Goal: Contribute content: Add original content to the website for others to see

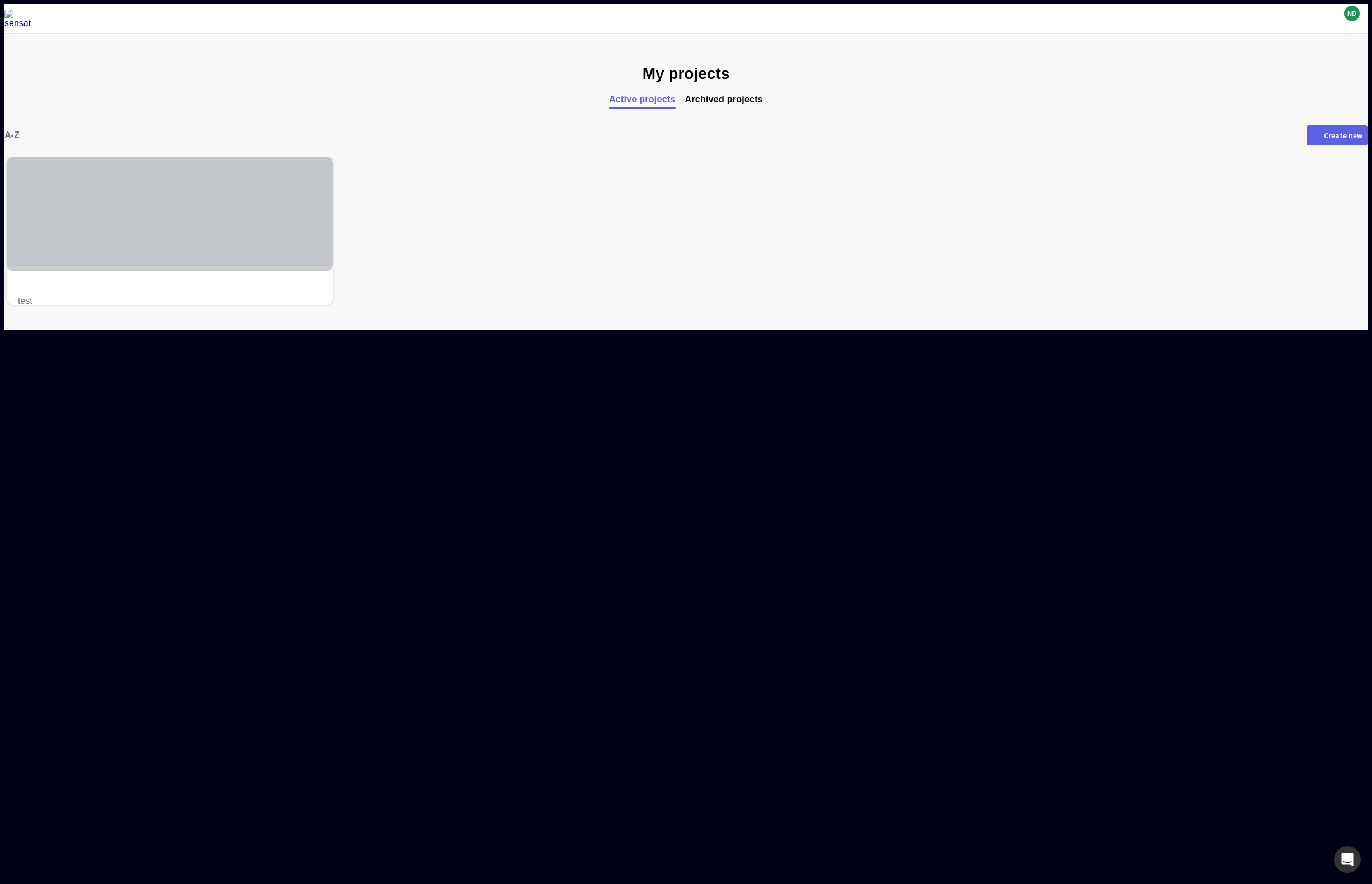
click at [253, 236] on div at bounding box center [170, 211] width 326 height 109
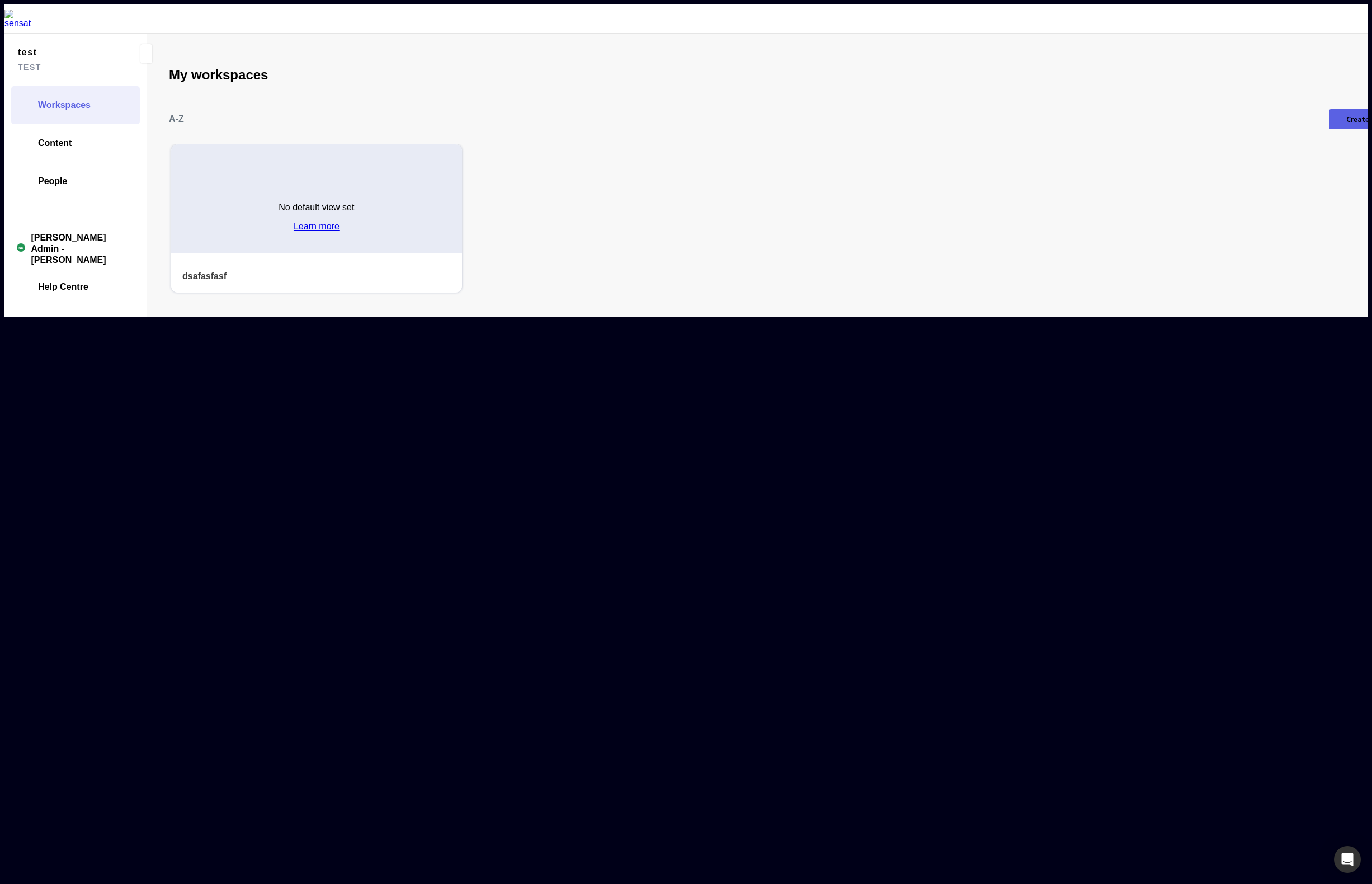
click at [294, 198] on div "No default view set Learn more" at bounding box center [316, 213] width 291 height 81
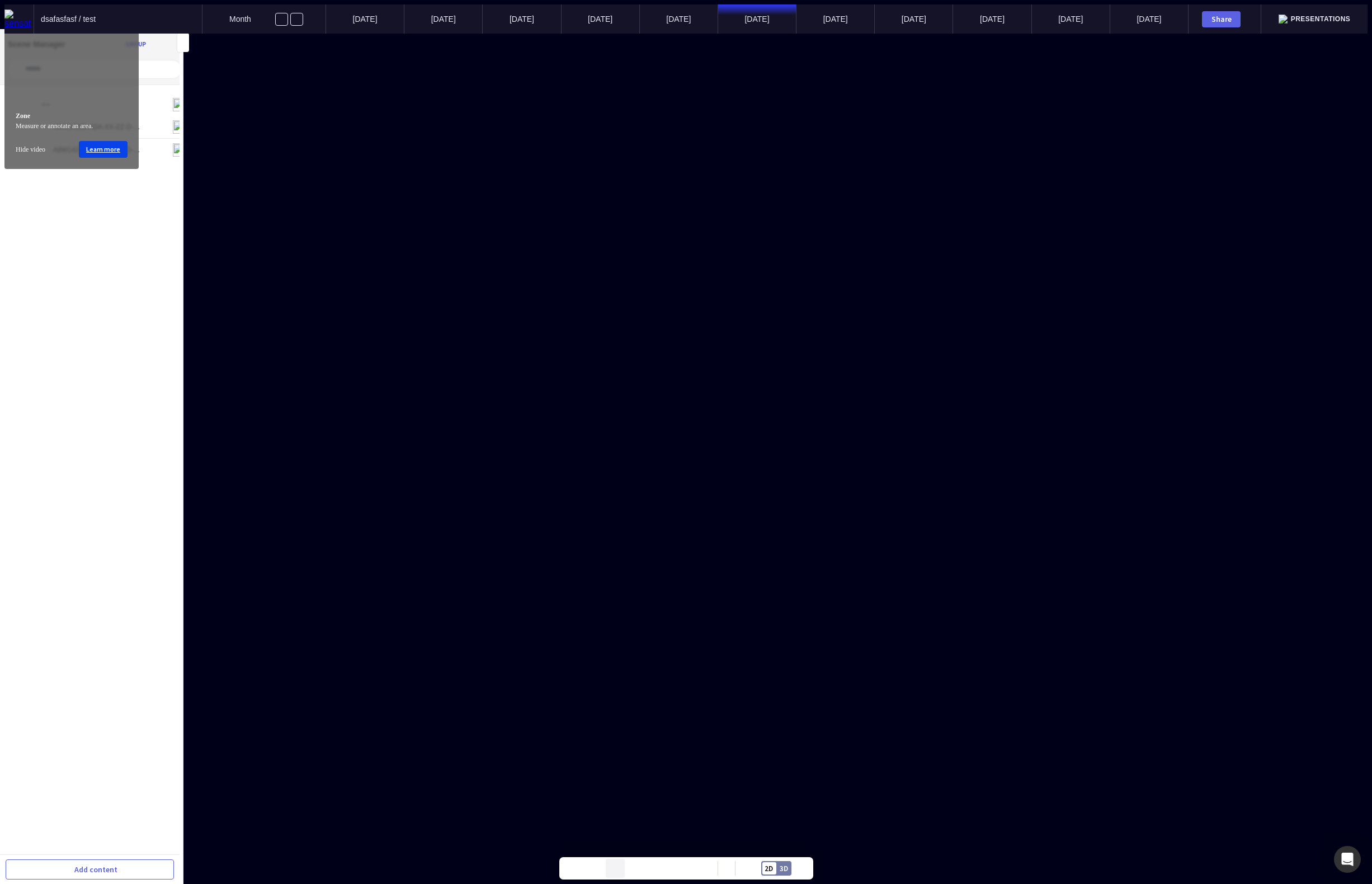
click at [623, 870] on mapp-icon at bounding box center [615, 868] width 17 height 17
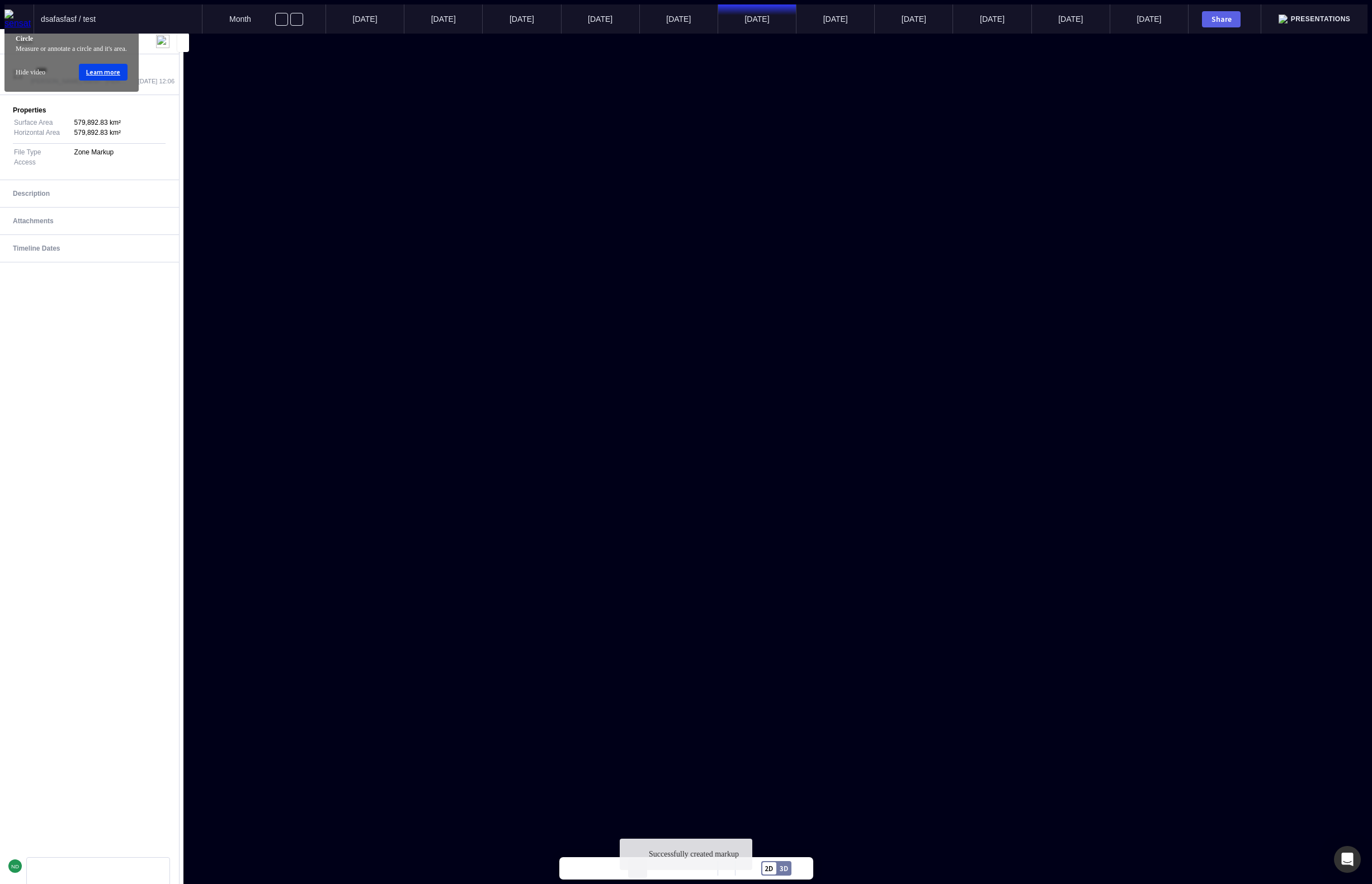
click at [640, 873] on mapp-icon at bounding box center [638, 868] width 17 height 17
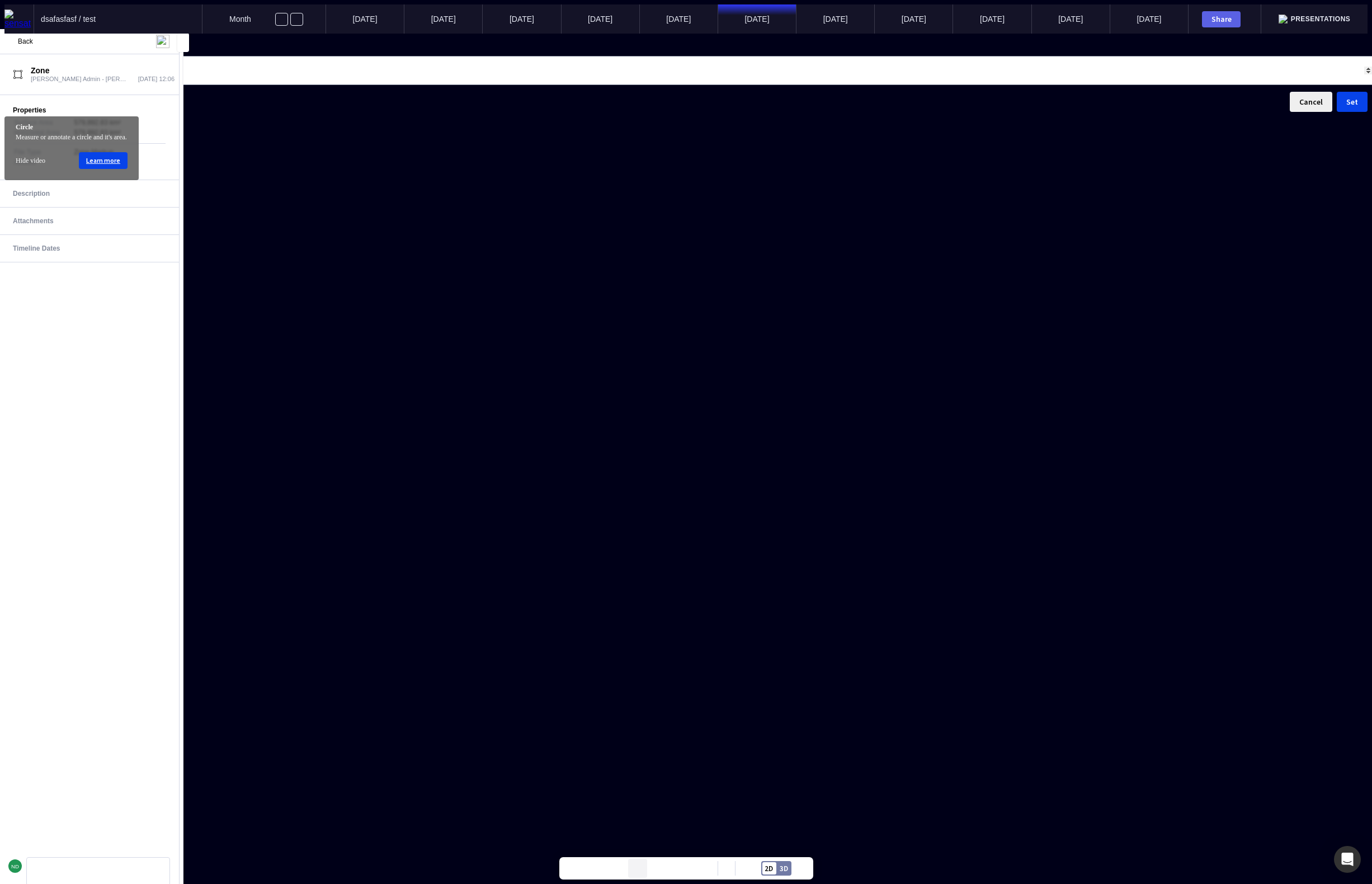
click at [643, 866] on mapp-icon at bounding box center [638, 868] width 17 height 17
click at [1337, 112] on button "Set" at bounding box center [1352, 101] width 31 height 20
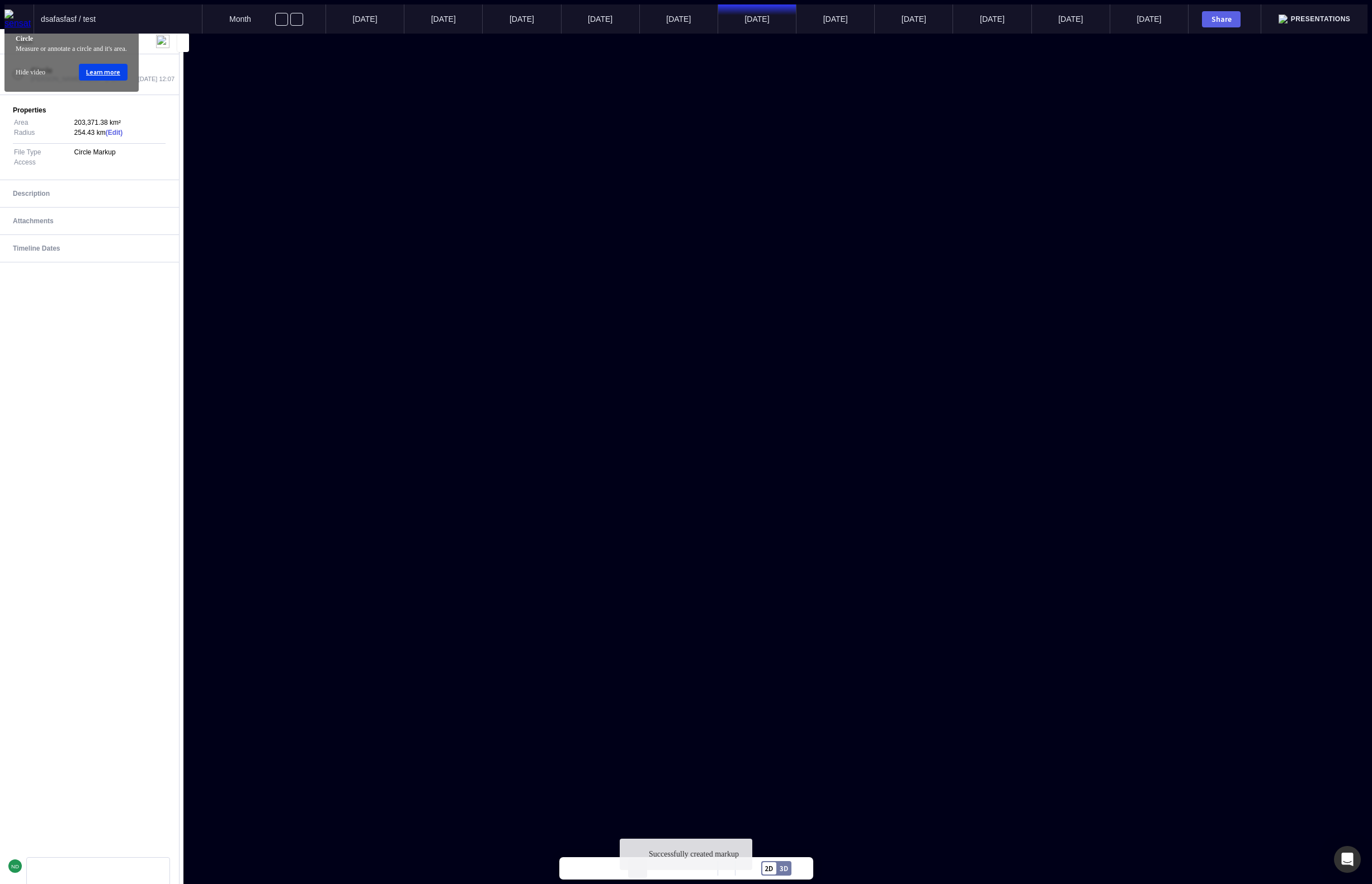
click at [642, 877] on button at bounding box center [638, 868] width 19 height 19
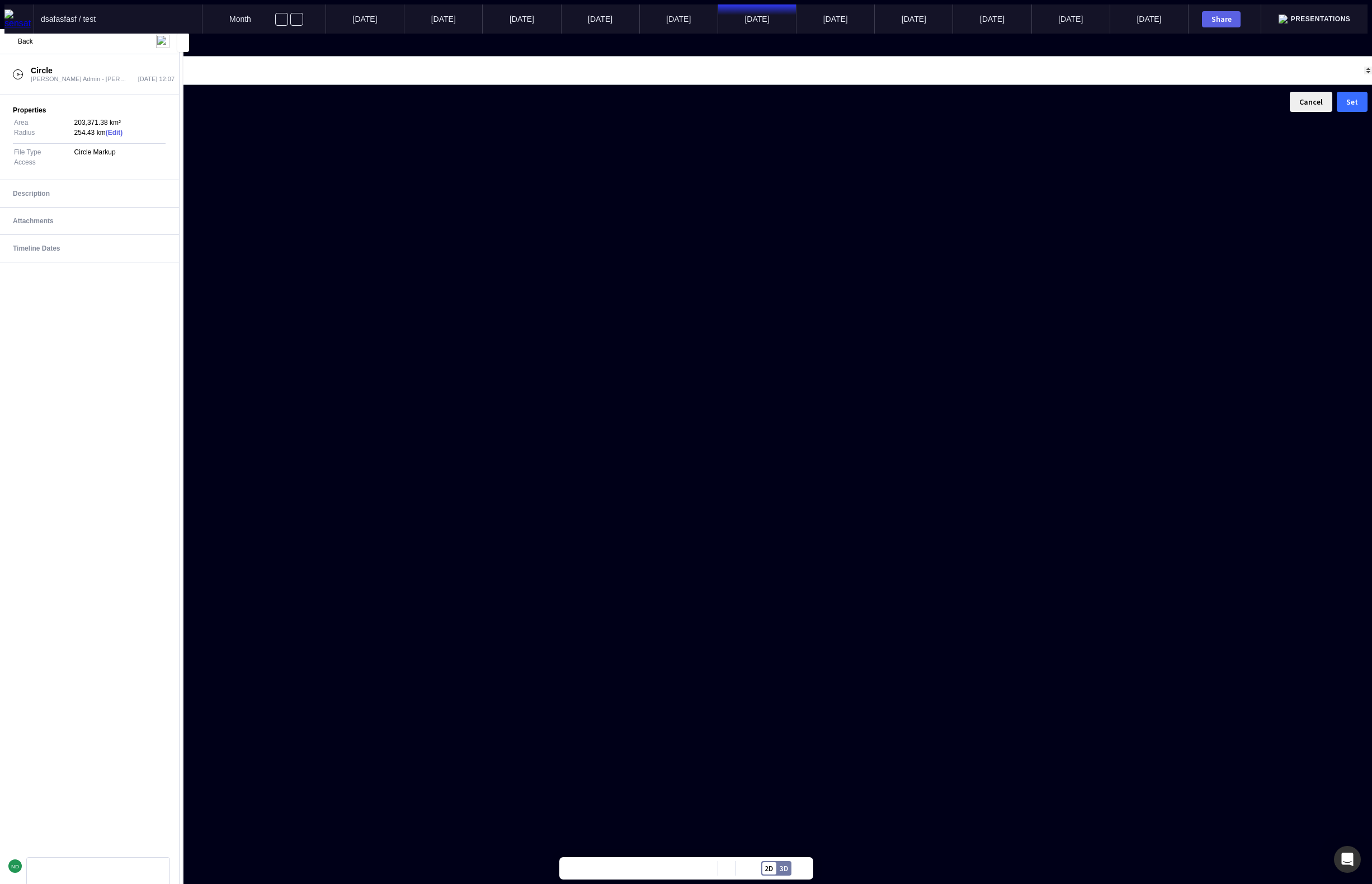
click at [1337, 112] on button "Set" at bounding box center [1352, 101] width 31 height 20
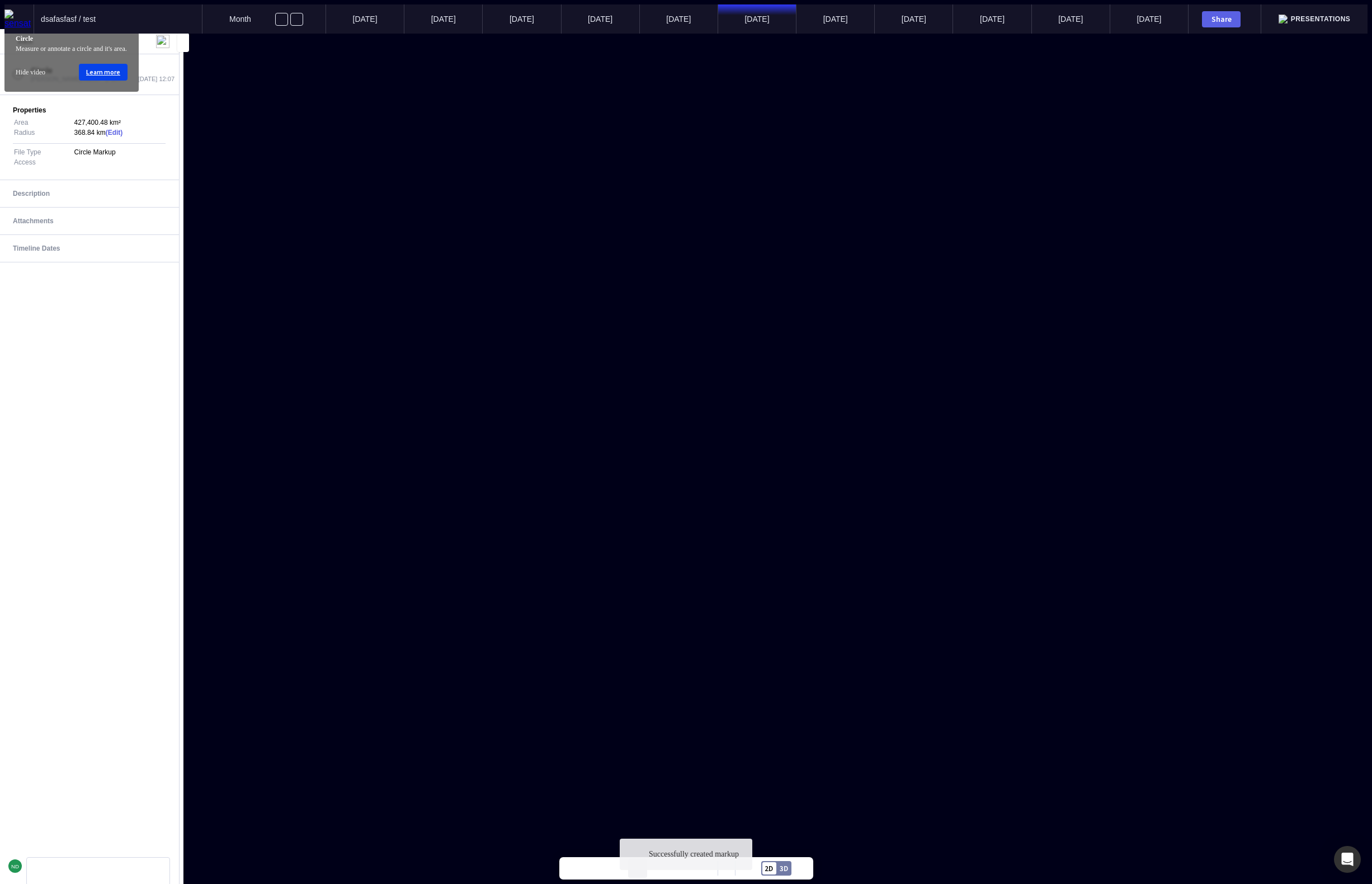
click at [639, 875] on mapp-icon at bounding box center [638, 868] width 17 height 17
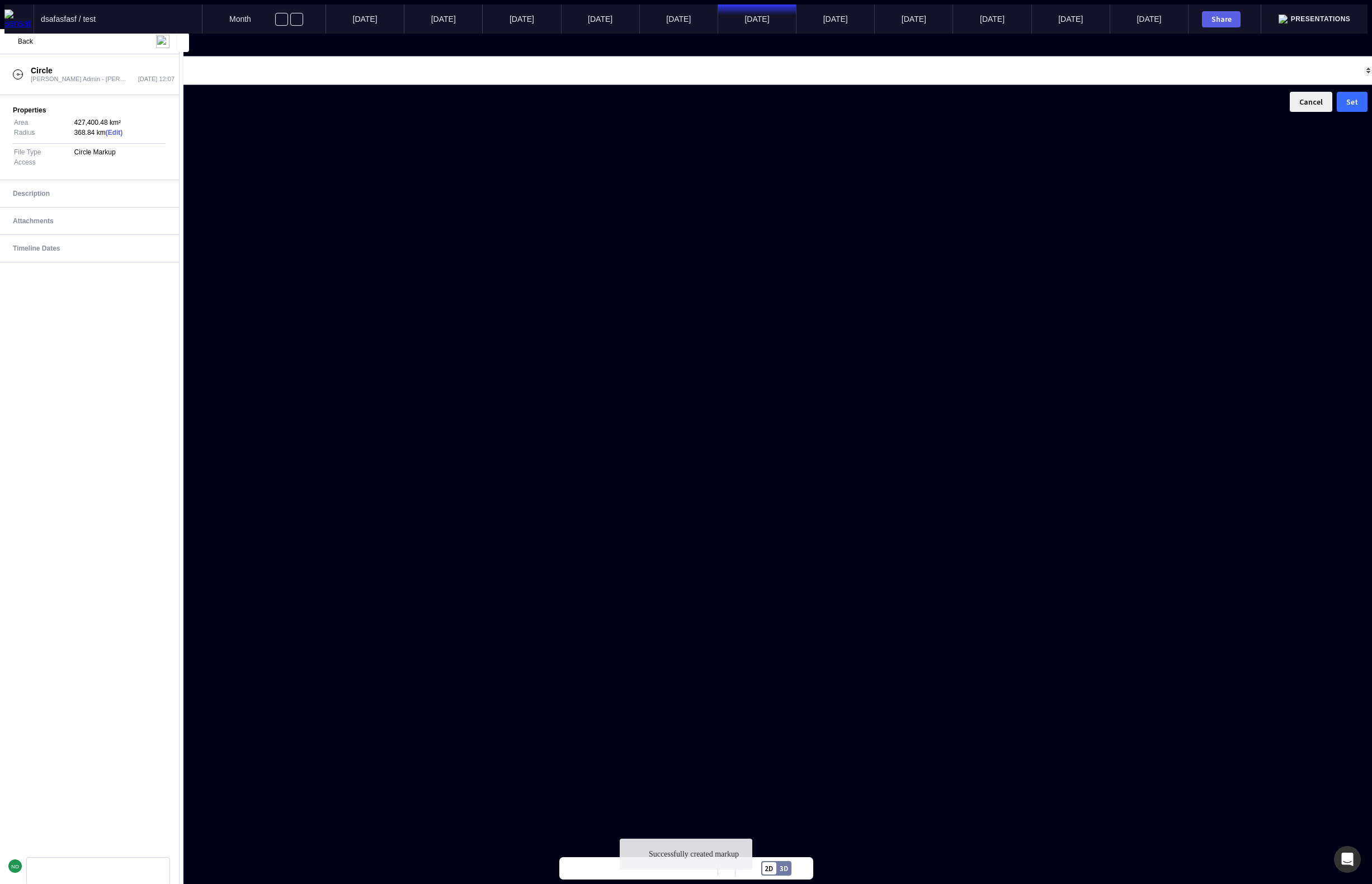
click at [1337, 112] on button "Set" at bounding box center [1352, 101] width 31 height 20
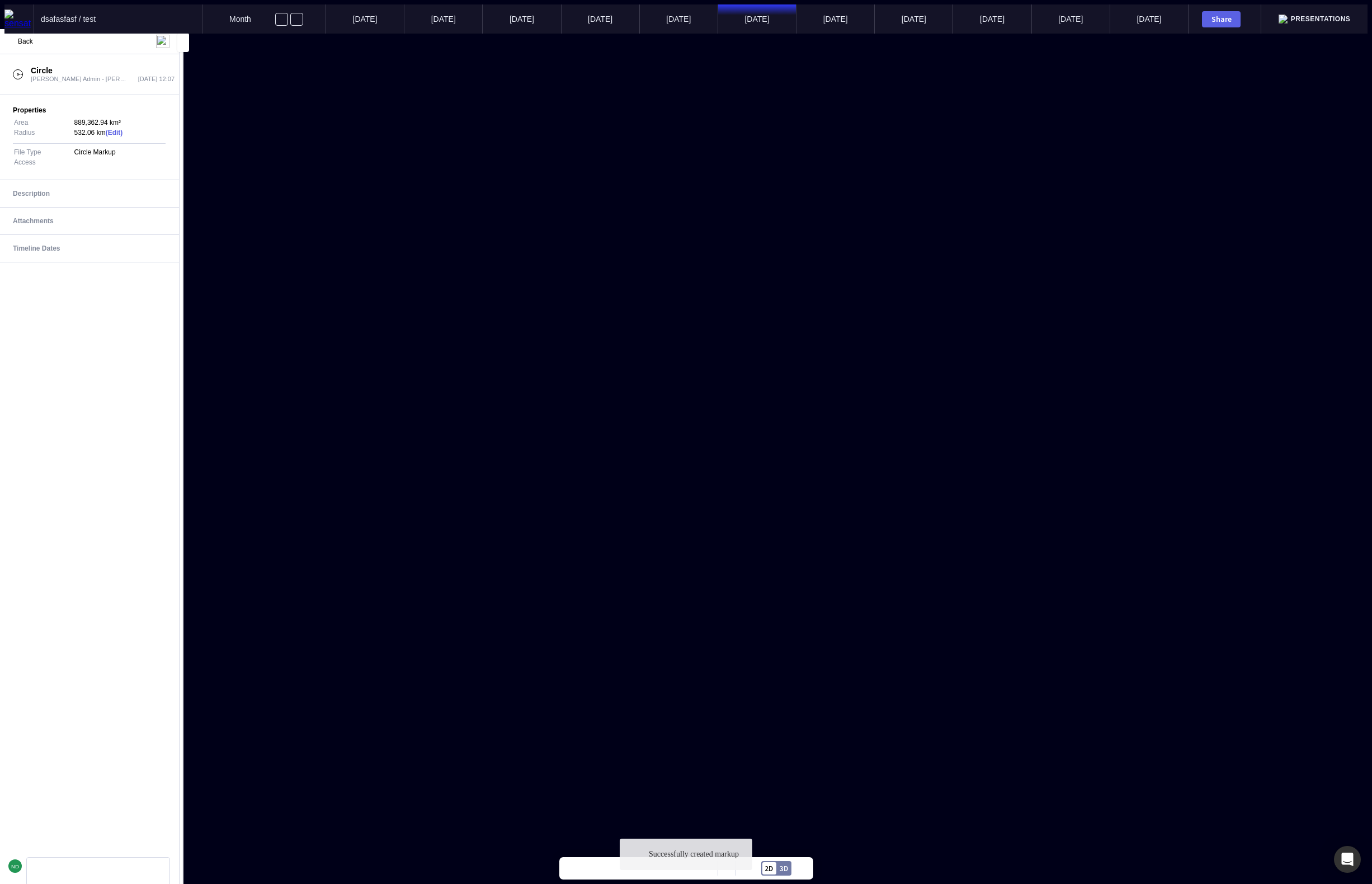
click at [556, 382] on p "Created on 07 Oct 2025" at bounding box center [566, 380] width 84 height 9
click at [488, 429] on p "Created on 07 Oct 2025" at bounding box center [497, 425] width 84 height 9
click at [20, 41] on span "Back" at bounding box center [25, 41] width 15 height 8
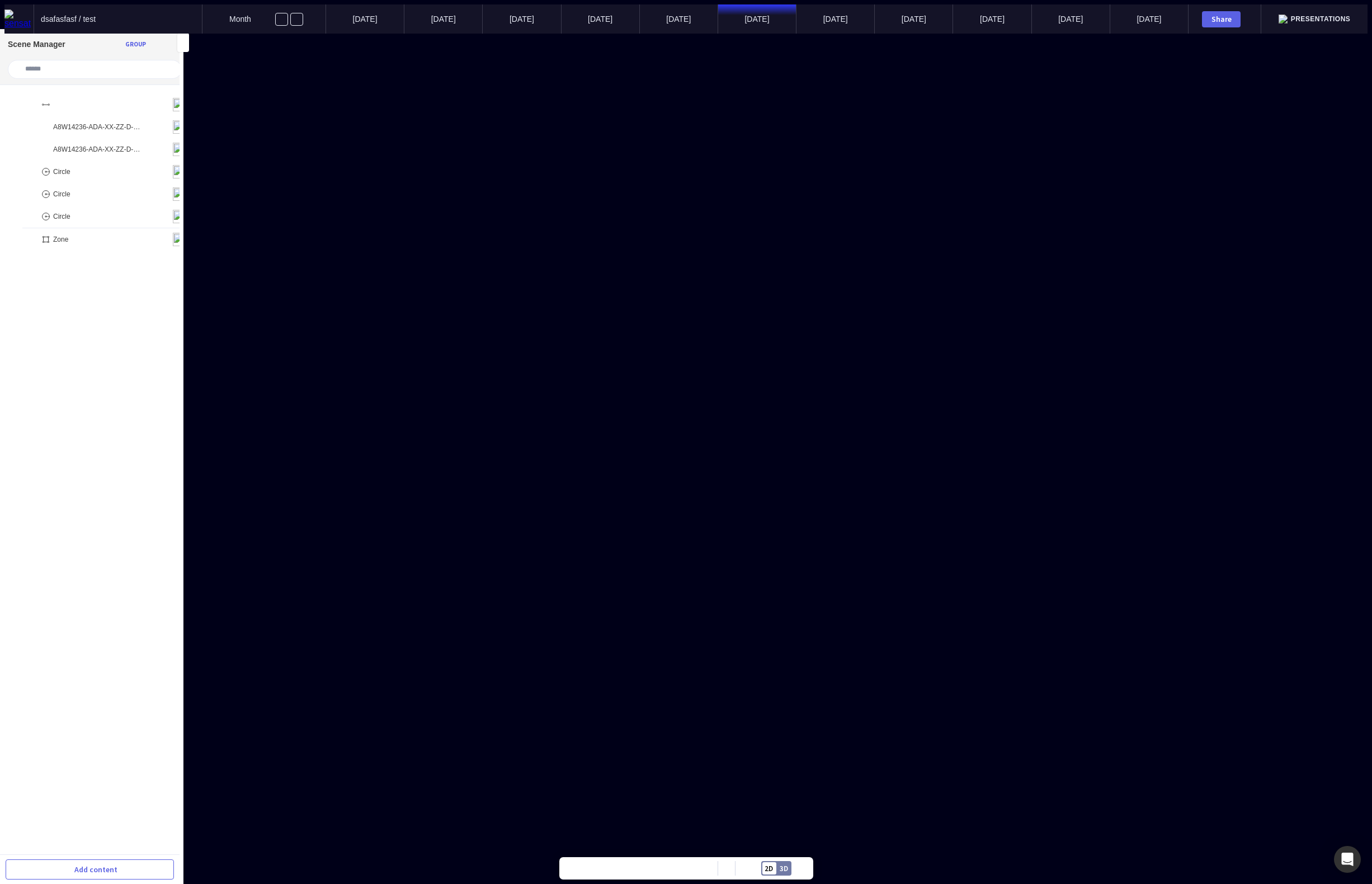
click at [488, 429] on div at bounding box center [490, 432] width 8 height 8
click at [20, 44] on span "Back" at bounding box center [25, 41] width 15 height 8
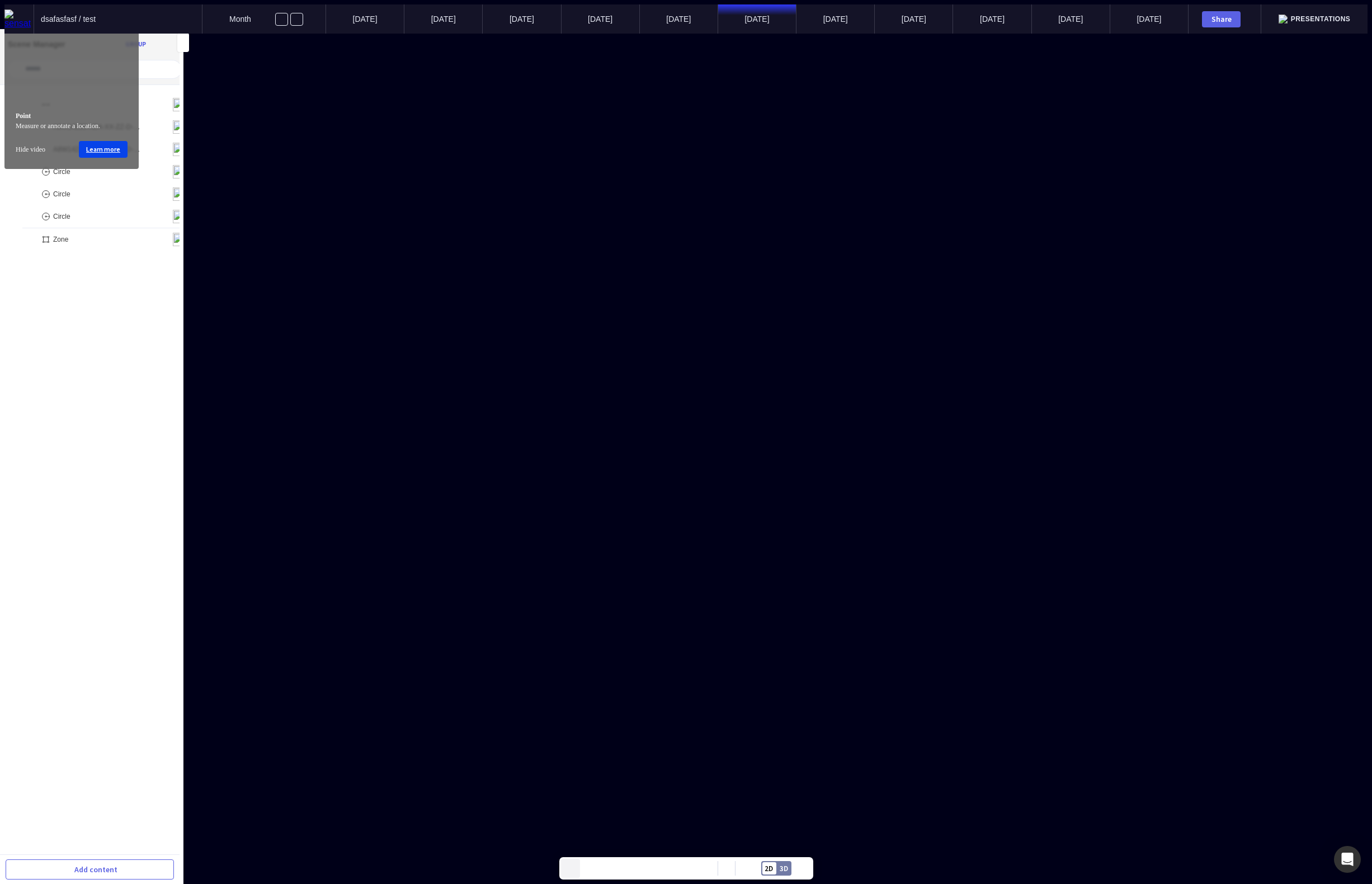
click at [568, 865] on mapp-icon at bounding box center [570, 868] width 17 height 17
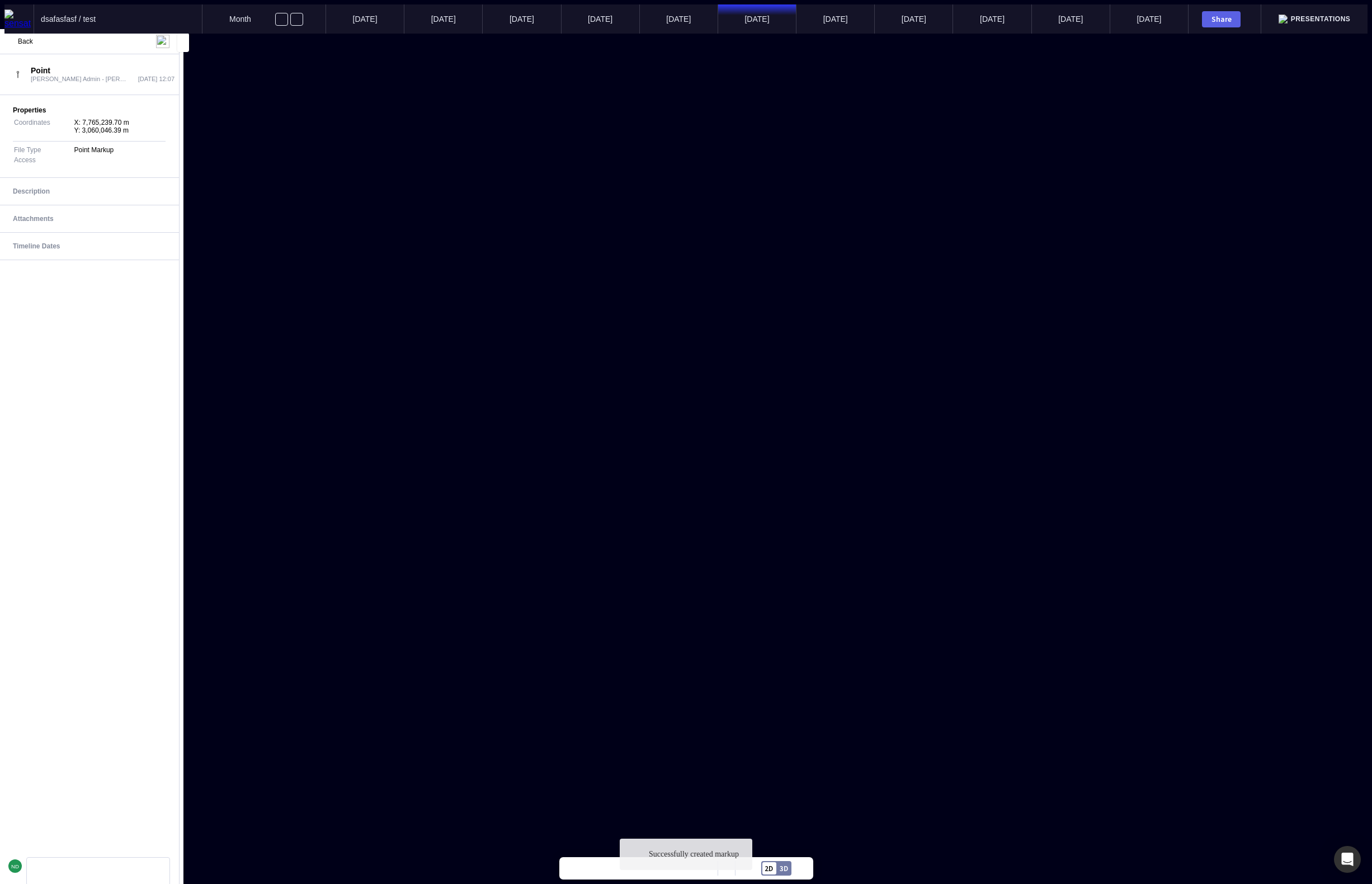
click at [590, 448] on p "Created on 07 Oct 2025" at bounding box center [600, 447] width 84 height 9
click at [20, 39] on span "Back" at bounding box center [25, 41] width 15 height 8
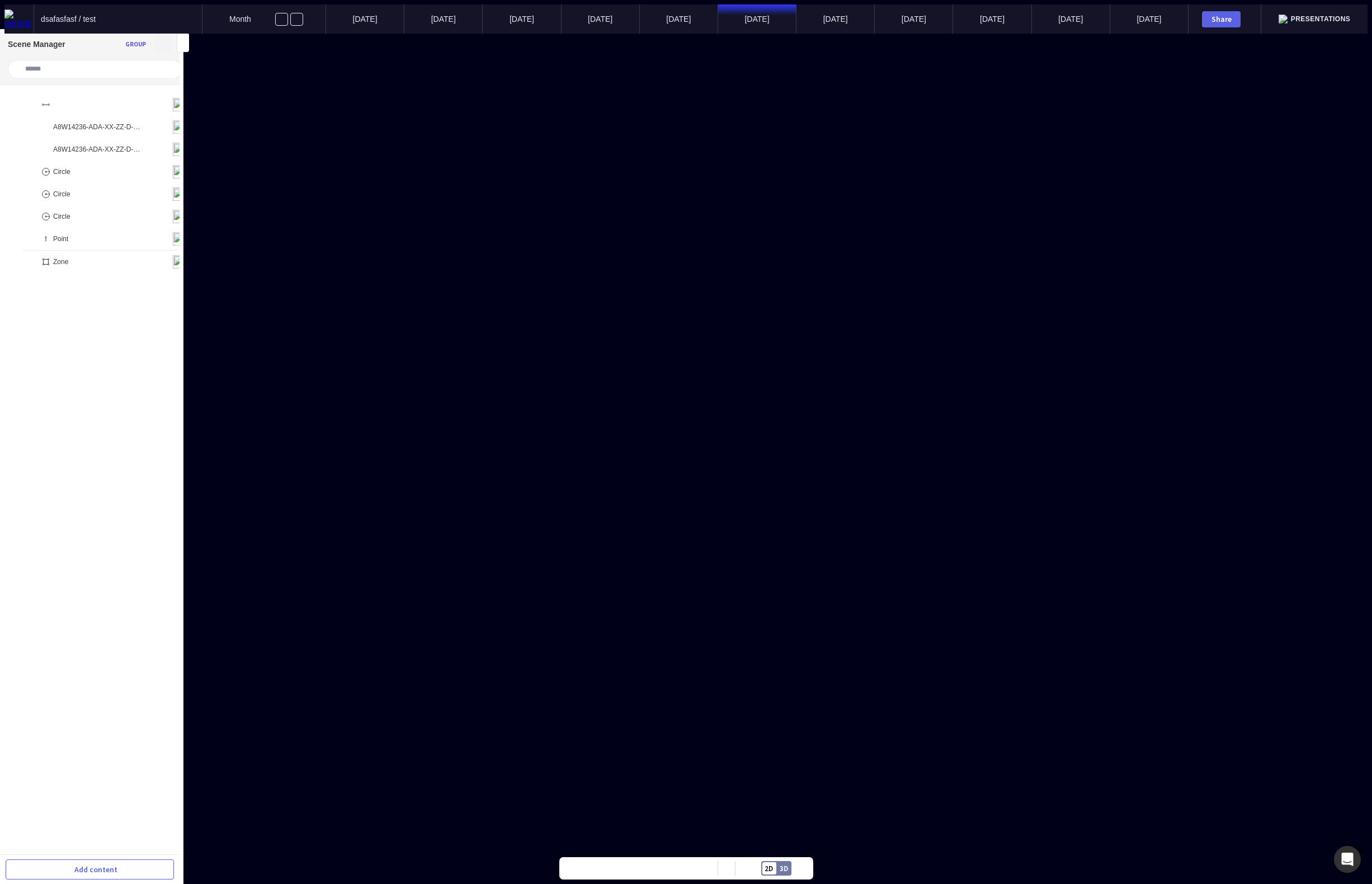
click at [156, 43] on mapp-icon at bounding box center [162, 44] width 15 height 15
click at [481, 33] on div at bounding box center [686, 33] width 1363 height 0
click at [169, 42] on mapp-icon at bounding box center [162, 44] width 15 height 15
click at [169, 33] on div at bounding box center [686, 33] width 1363 height 0
click at [723, 872] on button at bounding box center [726, 868] width 17 height 22
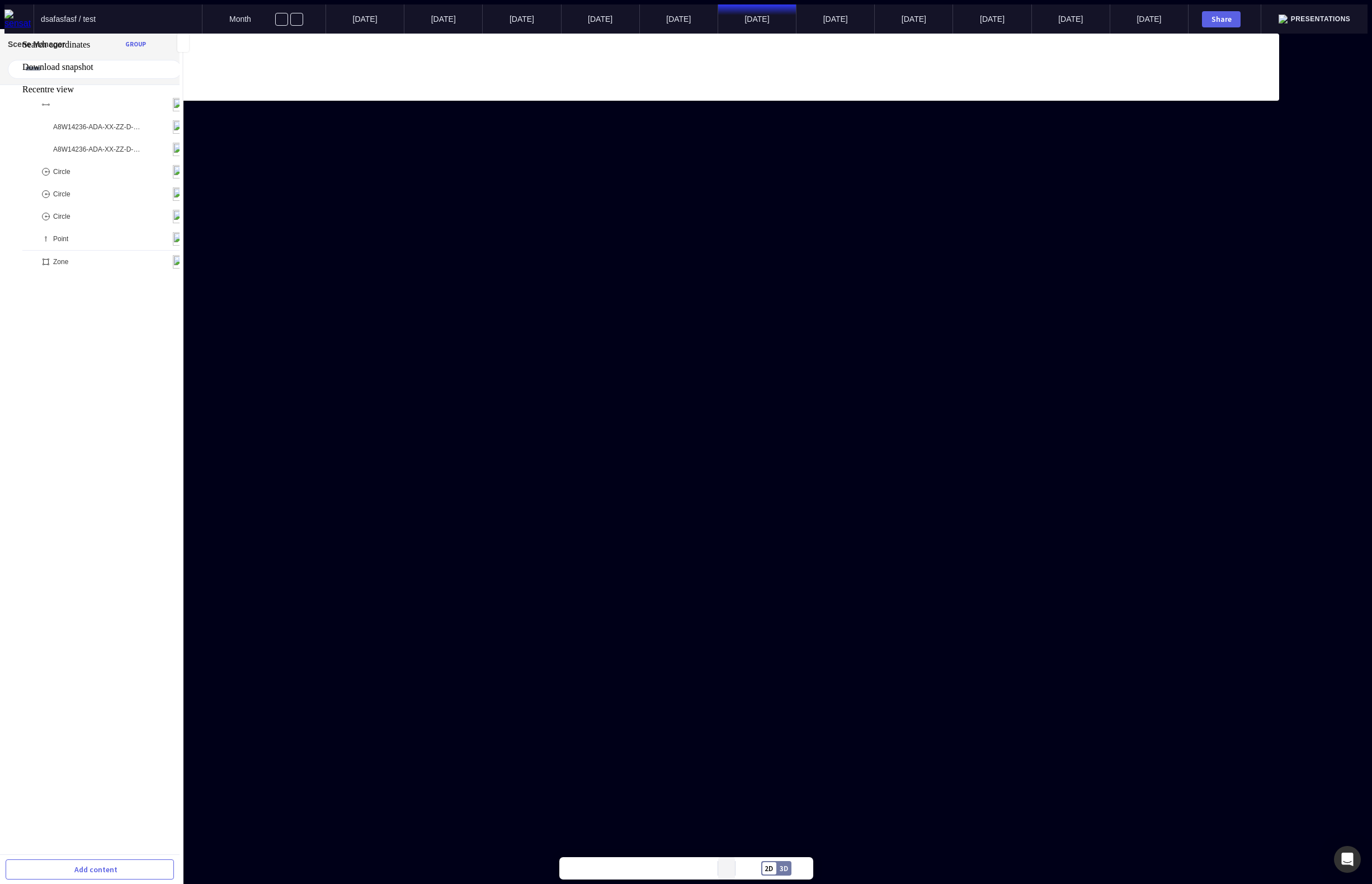
click at [723, 33] on div at bounding box center [686, 33] width 1363 height 0
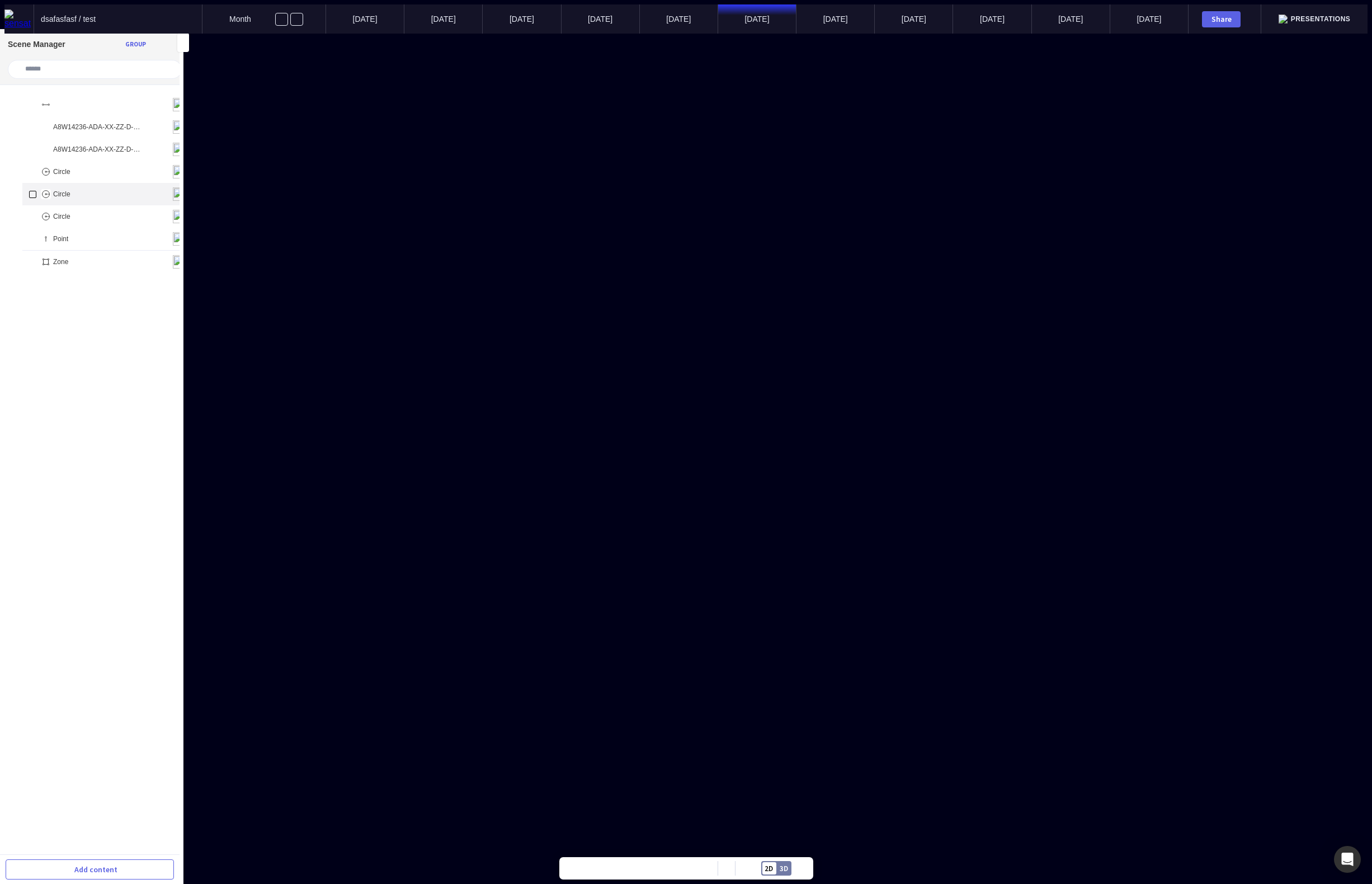
click at [93, 187] on div "Circle" at bounding box center [107, 194] width 170 height 22
click at [30, 46] on div "Back" at bounding box center [18, 41] width 30 height 14
click at [144, 187] on mapp-icon at bounding box center [151, 194] width 14 height 14
click at [124, 139] on span "Duplicate" at bounding box center [84, 134] width 124 height 10
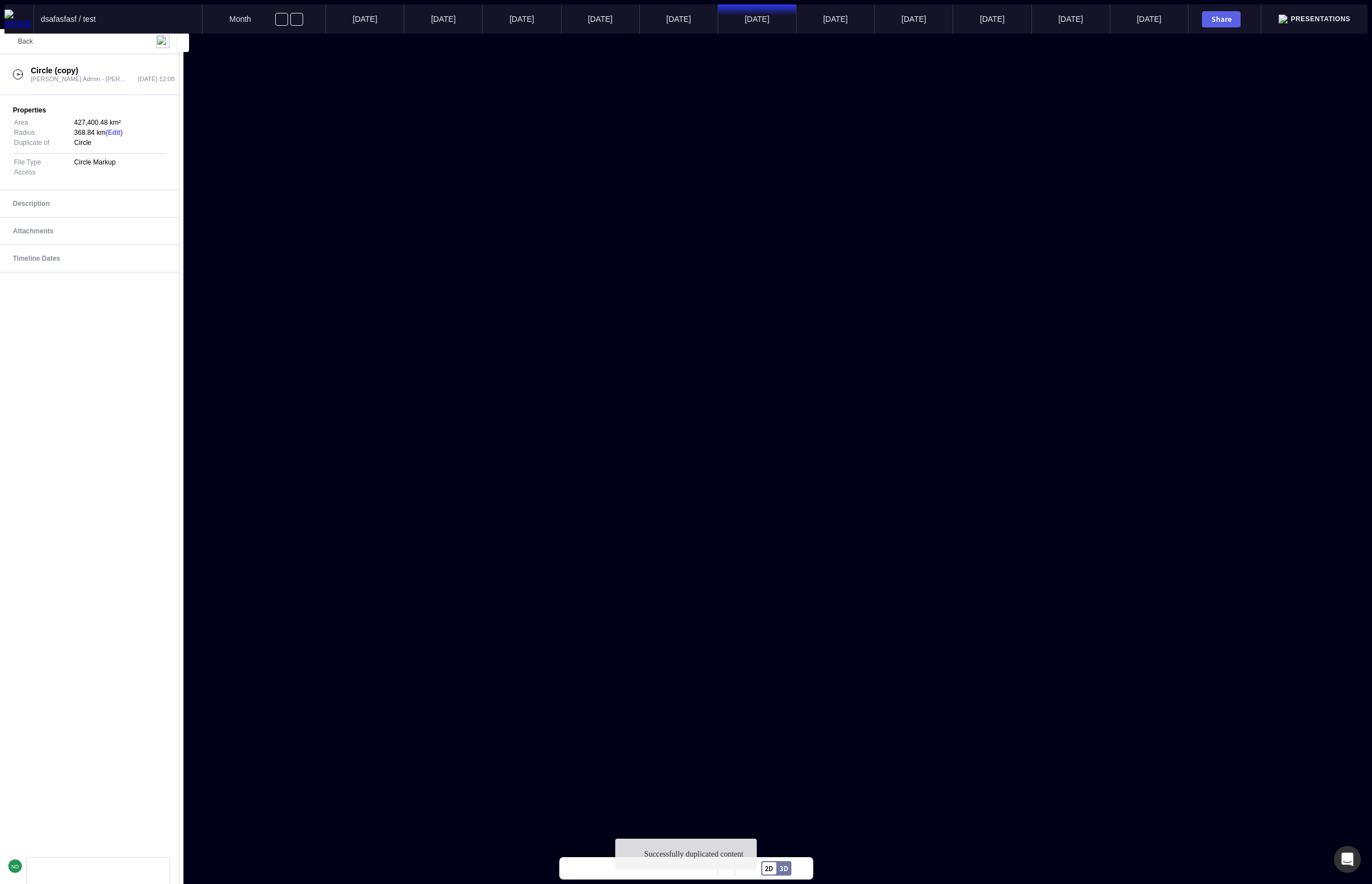
click at [17, 44] on mapp-icon at bounding box center [10, 41] width 14 height 14
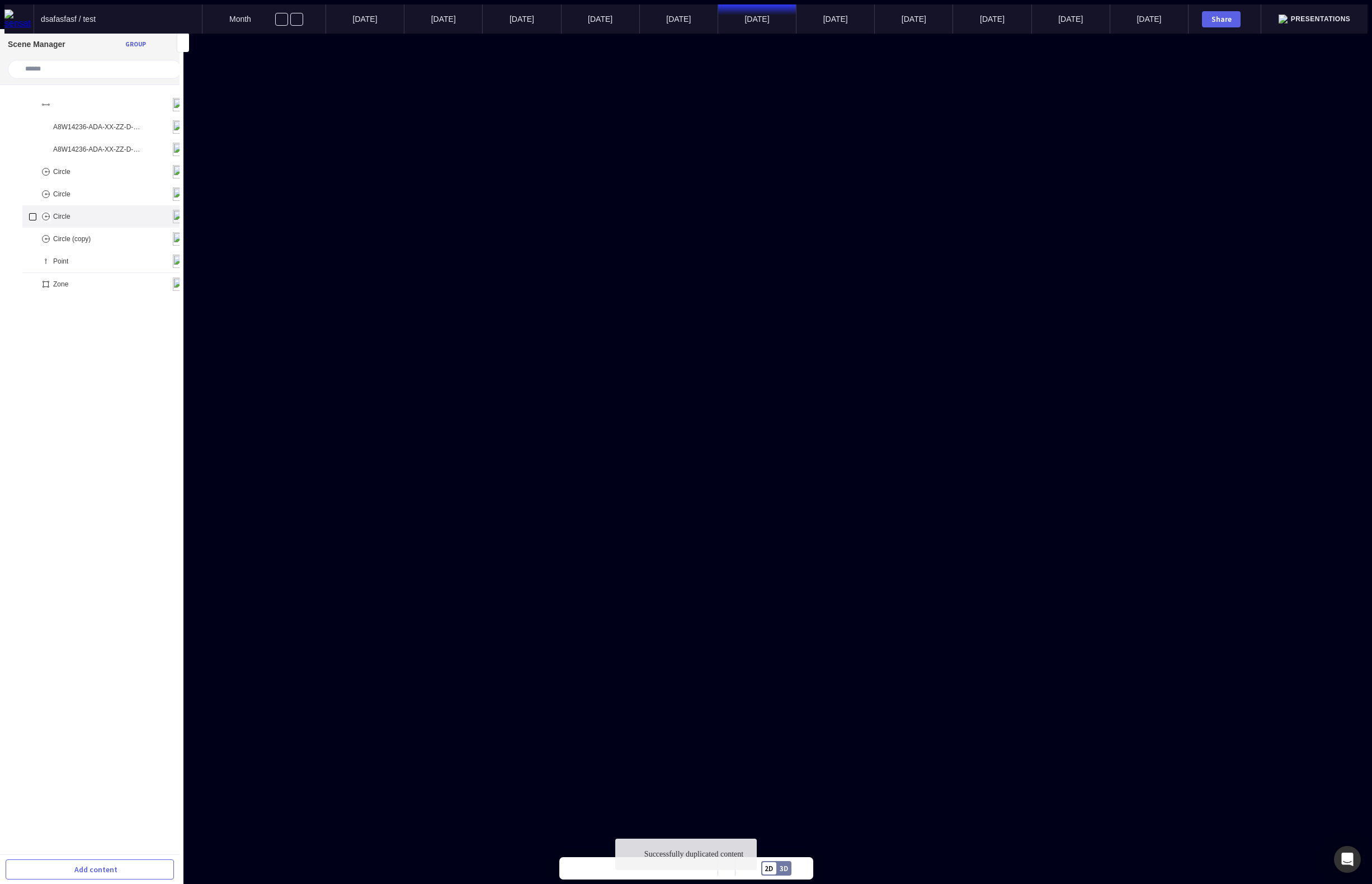
click at [144, 210] on mapp-icon at bounding box center [151, 217] width 14 height 14
click at [117, 139] on span "Duplicate" at bounding box center [84, 134] width 124 height 10
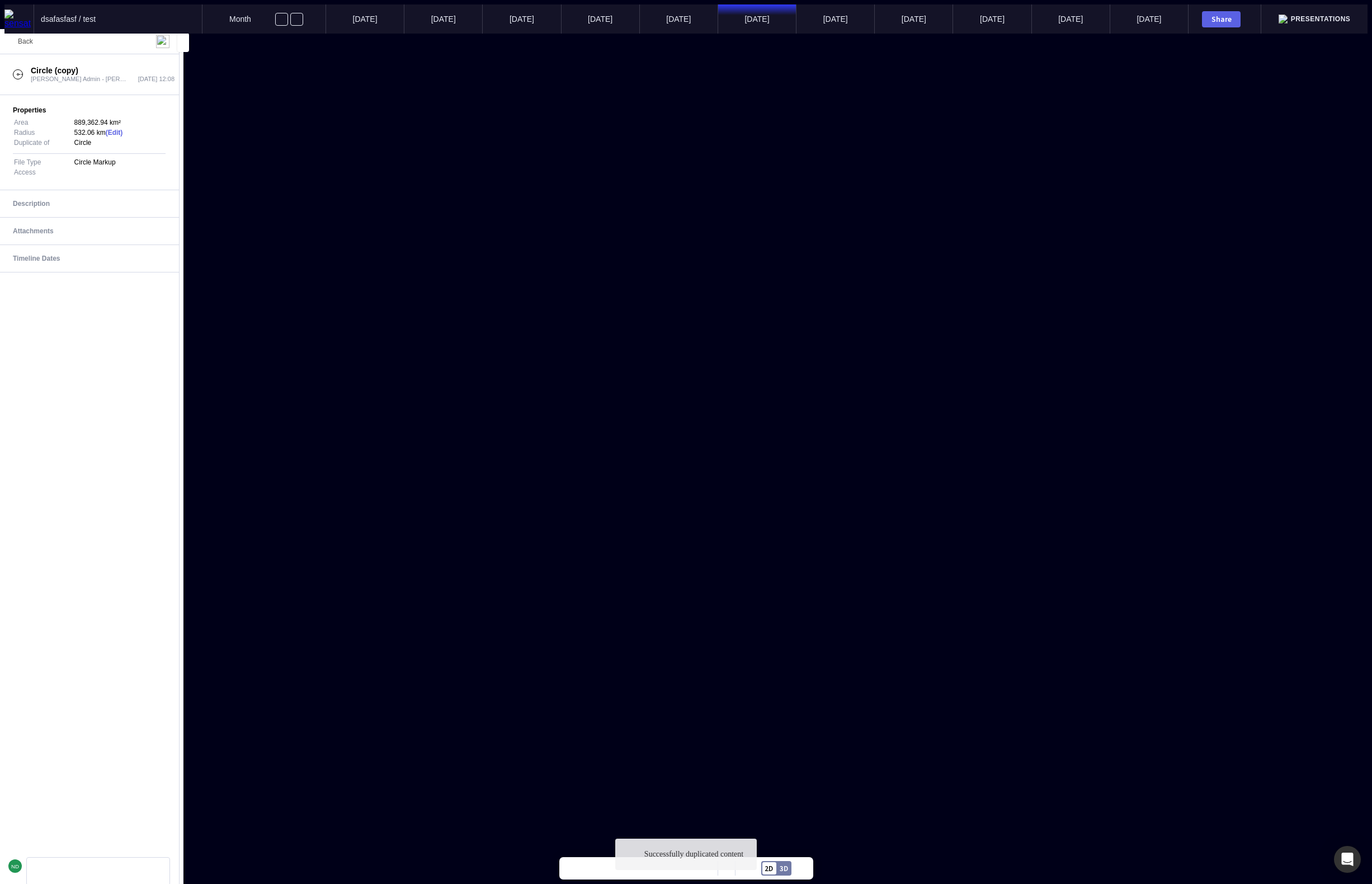
click at [20, 44] on span "Back" at bounding box center [25, 41] width 15 height 8
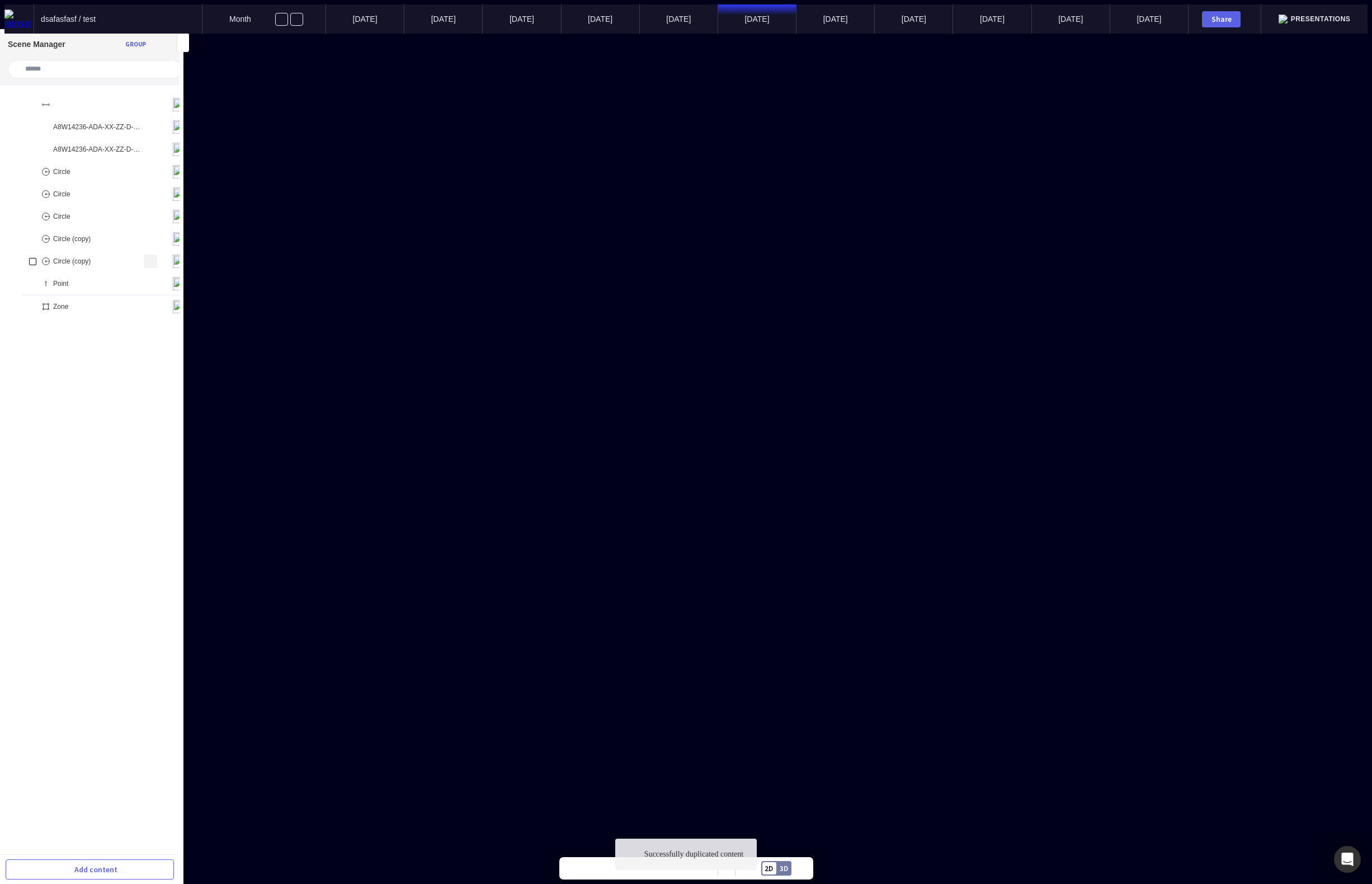
click at [144, 256] on mapp-icon at bounding box center [151, 261] width 14 height 14
click at [113, 139] on span "Duplicate" at bounding box center [84, 134] width 124 height 10
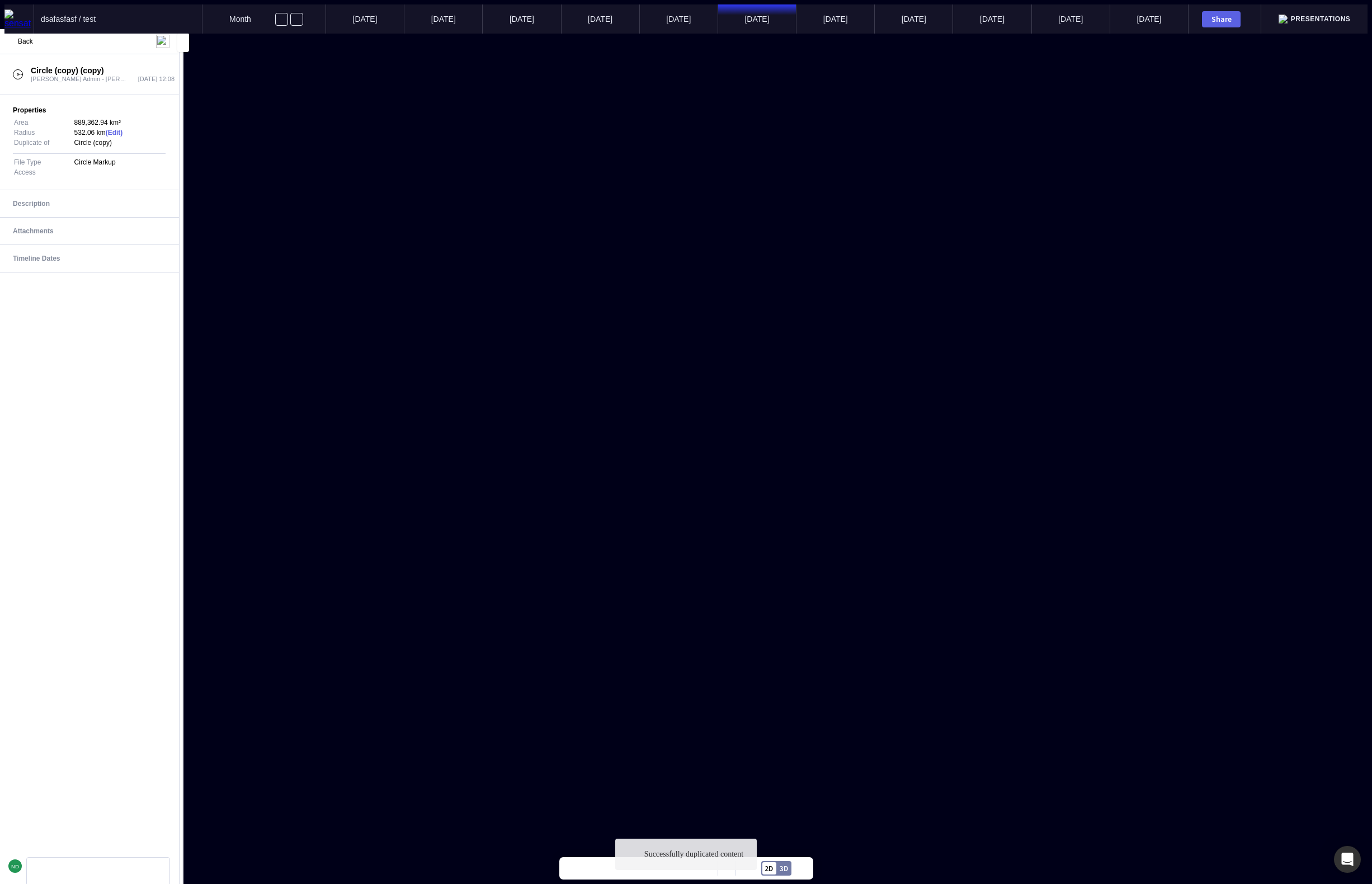
click at [20, 39] on span "Back" at bounding box center [25, 41] width 15 height 8
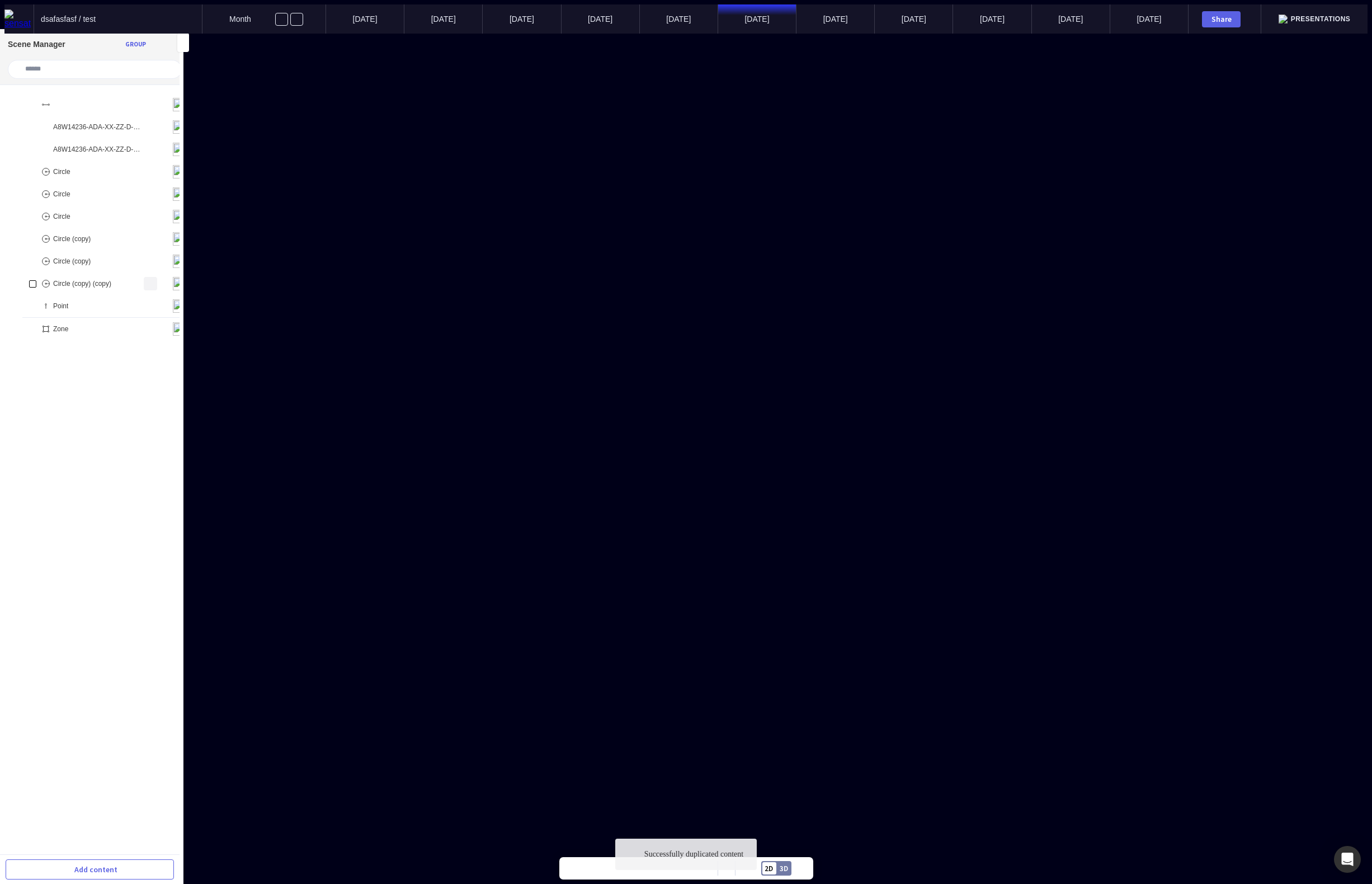
click at [144, 278] on mapp-icon at bounding box center [151, 284] width 14 height 14
click at [114, 139] on span "Duplicate" at bounding box center [84, 134] width 124 height 10
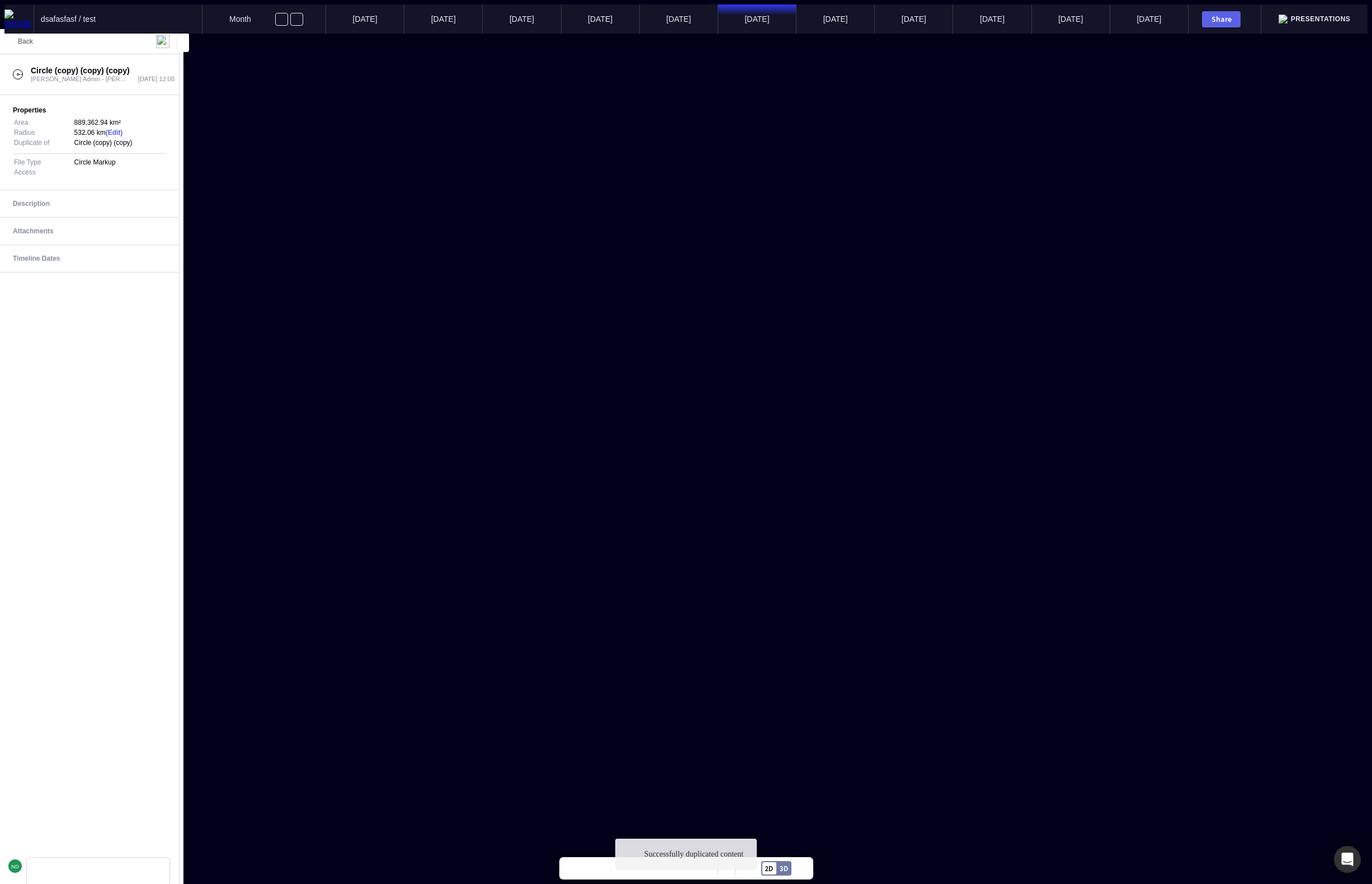
click at [16, 35] on mapp-icon at bounding box center [10, 41] width 14 height 14
